Goal: Task Accomplishment & Management: Use online tool/utility

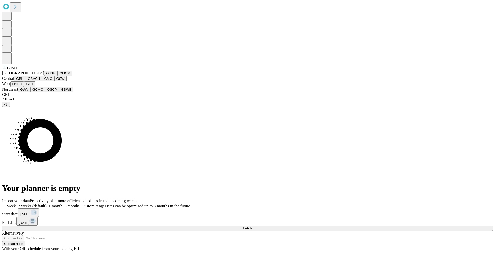
click at [44, 76] on button "GJSH" at bounding box center [50, 72] width 13 height 5
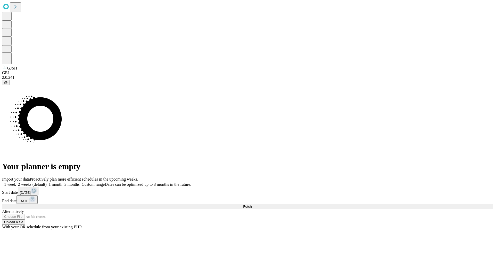
click at [16, 182] on label "1 week" at bounding box center [9, 184] width 14 height 4
click at [252, 204] on span "Fetch" at bounding box center [247, 206] width 9 height 4
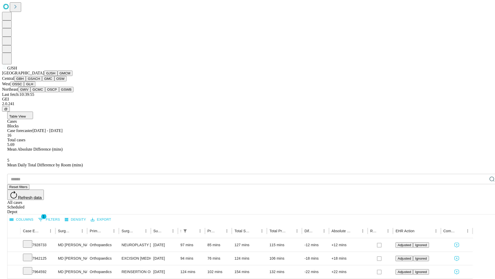
click at [58, 76] on button "GMCM" at bounding box center [65, 72] width 15 height 5
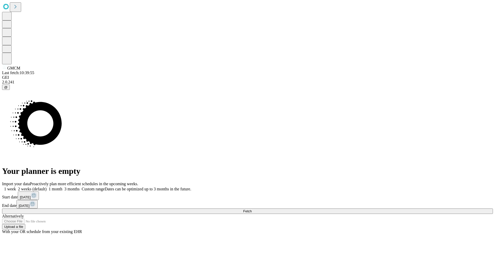
click at [16, 187] on label "1 week" at bounding box center [9, 189] width 14 height 4
click at [252, 209] on span "Fetch" at bounding box center [247, 211] width 9 height 4
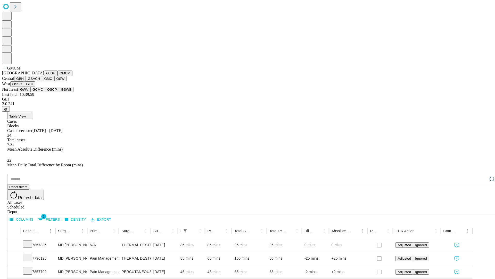
click at [26, 81] on button "GBH" at bounding box center [20, 78] width 12 height 5
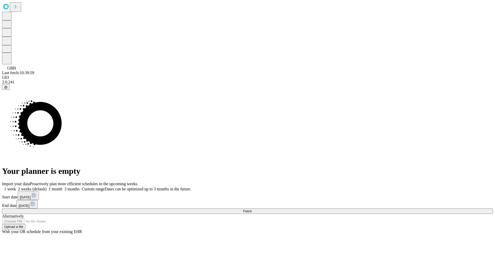
click at [252, 209] on span "Fetch" at bounding box center [247, 211] width 9 height 4
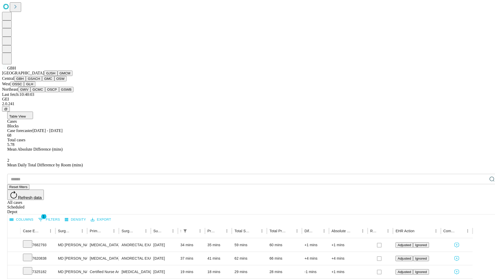
click at [40, 81] on button "GSACH" at bounding box center [34, 78] width 16 height 5
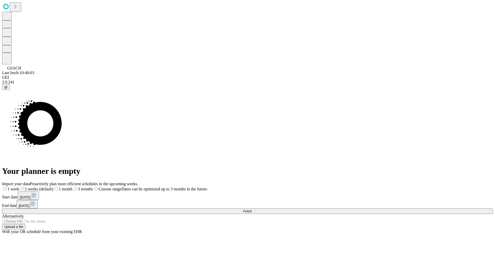
click at [252, 209] on span "Fetch" at bounding box center [247, 211] width 9 height 4
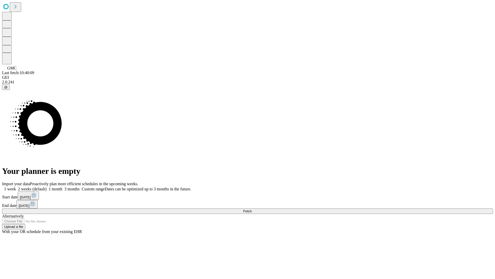
click at [252, 209] on span "Fetch" at bounding box center [247, 211] width 9 height 4
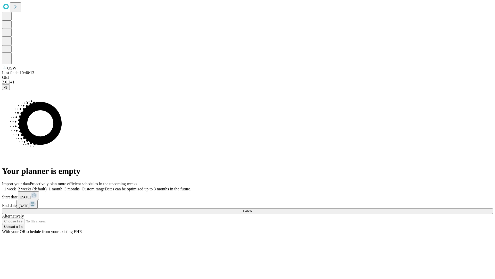
click at [252, 209] on span "Fetch" at bounding box center [247, 211] width 9 height 4
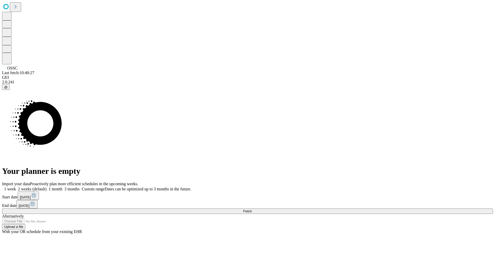
click at [16, 187] on label "1 week" at bounding box center [9, 189] width 14 height 4
click at [252, 209] on span "Fetch" at bounding box center [247, 211] width 9 height 4
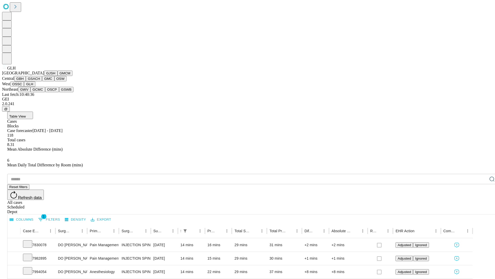
click at [30, 92] on button "GWV" at bounding box center [24, 89] width 12 height 5
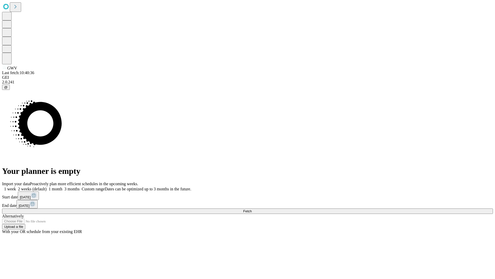
click at [16, 187] on label "1 week" at bounding box center [9, 189] width 14 height 4
click at [252, 209] on span "Fetch" at bounding box center [247, 211] width 9 height 4
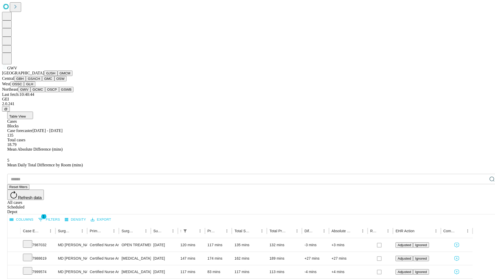
click at [40, 92] on button "GCMC" at bounding box center [37, 89] width 15 height 5
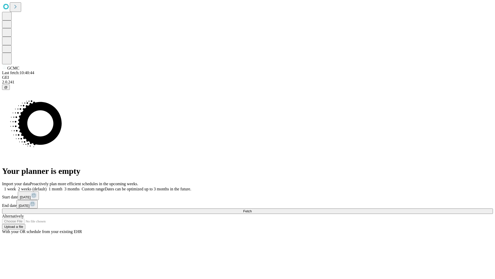
click at [252, 209] on span "Fetch" at bounding box center [247, 211] width 9 height 4
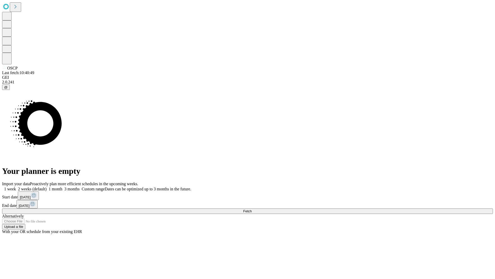
click at [16, 187] on label "1 week" at bounding box center [9, 189] width 14 height 4
click at [252, 209] on span "Fetch" at bounding box center [247, 211] width 9 height 4
